Goal: Information Seeking & Learning: Learn about a topic

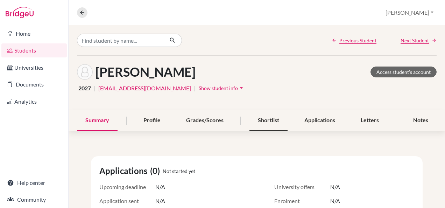
click at [256, 123] on div "Shortlist" at bounding box center [269, 120] width 38 height 21
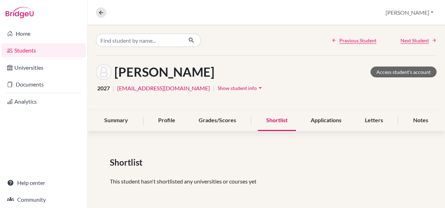
click at [218, 87] on span "Show student info" at bounding box center [237, 88] width 39 height 6
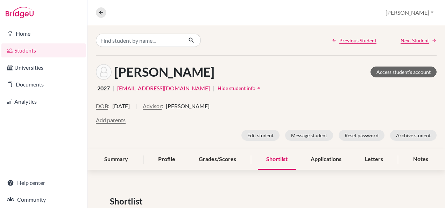
scroll to position [38, 0]
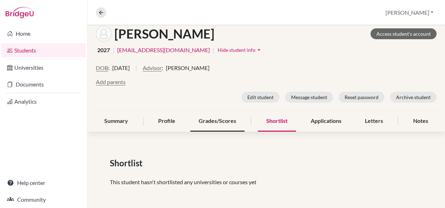
click at [226, 118] on div "Grades/Scores" at bounding box center [218, 121] width 54 height 21
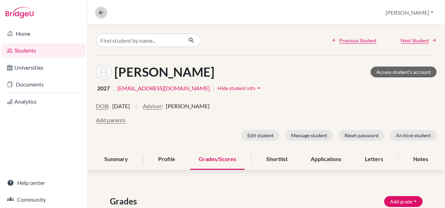
click at [99, 15] on icon at bounding box center [101, 12] width 6 height 6
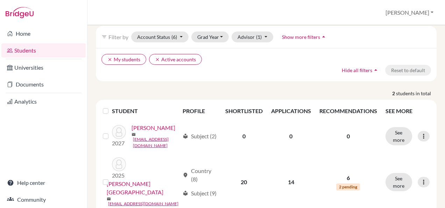
scroll to position [50, 0]
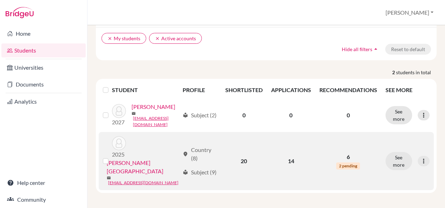
click at [124, 173] on link "[PERSON_NAME][GEOGRAPHIC_DATA]" at bounding box center [143, 167] width 73 height 17
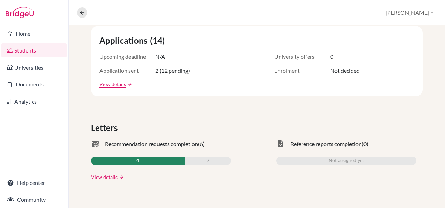
scroll to position [148, 0]
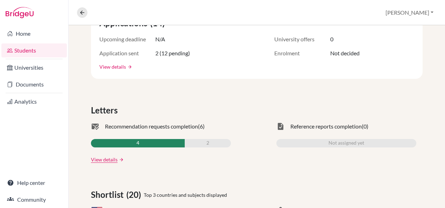
click at [111, 63] on link "View details" at bounding box center [112, 66] width 27 height 7
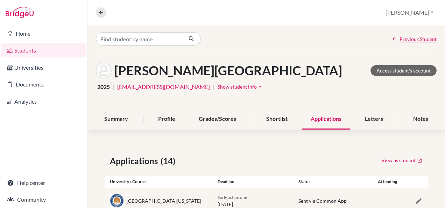
scroll to position [1, 0]
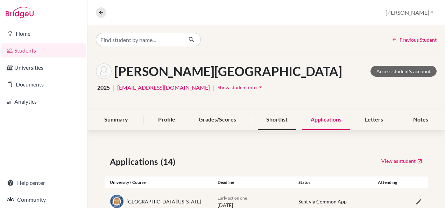
click at [272, 119] on div "Shortlist" at bounding box center [277, 120] width 38 height 21
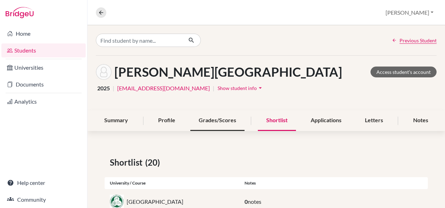
click at [223, 124] on div "Grades/Scores" at bounding box center [218, 120] width 54 height 21
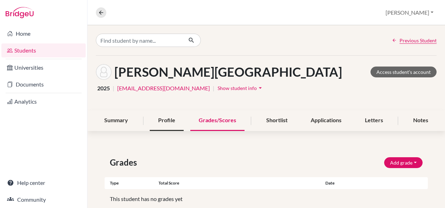
click at [173, 125] on div "Profile" at bounding box center [167, 120] width 34 height 21
click at [160, 122] on div "Profile" at bounding box center [167, 120] width 34 height 21
click at [177, 120] on div "Profile" at bounding box center [167, 120] width 34 height 21
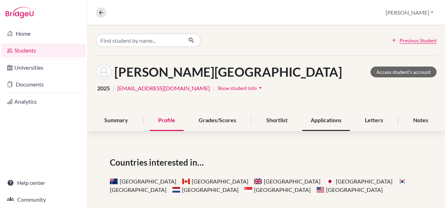
click at [322, 124] on div "Applications" at bounding box center [327, 120] width 48 height 21
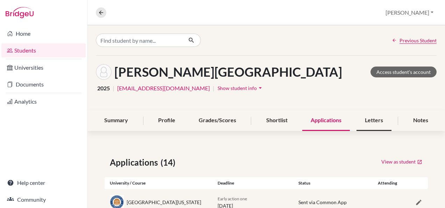
click at [379, 121] on div "Letters" at bounding box center [374, 120] width 35 height 21
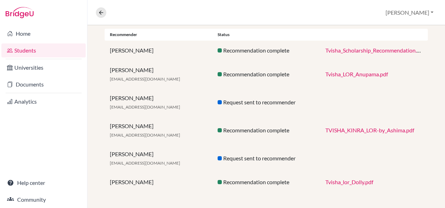
scroll to position [23, 0]
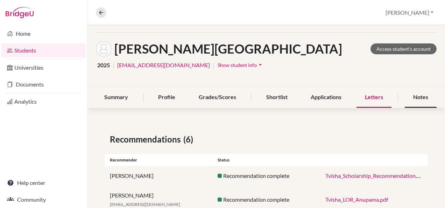
click at [412, 99] on div "Notes" at bounding box center [421, 97] width 32 height 21
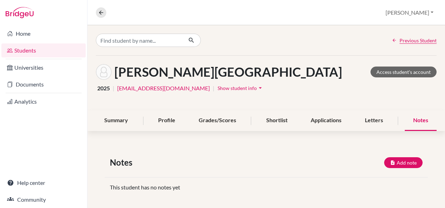
click at [218, 90] on span "Show student info" at bounding box center [237, 88] width 39 height 6
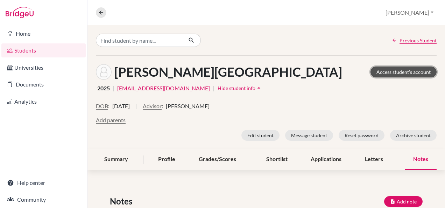
click at [391, 73] on link "Access student's account" at bounding box center [404, 72] width 66 height 11
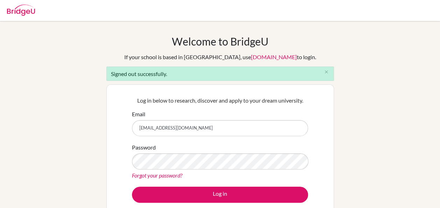
click at [239, 193] on button "Log in" at bounding box center [220, 195] width 176 height 16
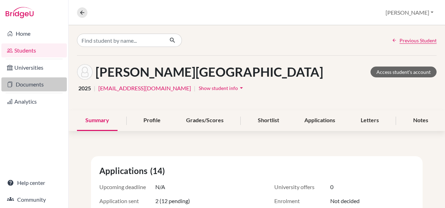
click at [27, 85] on link "Documents" at bounding box center [33, 84] width 65 height 14
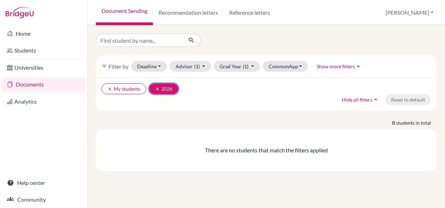
click at [158, 87] on icon "clear" at bounding box center [157, 89] width 5 height 5
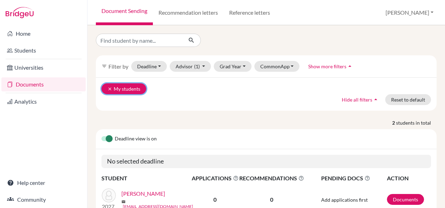
click at [109, 87] on icon "clear" at bounding box center [110, 89] width 5 height 5
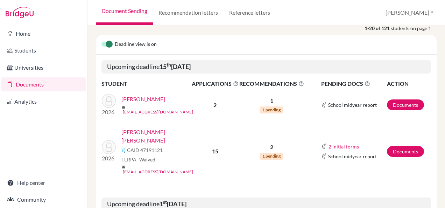
scroll to position [63, 0]
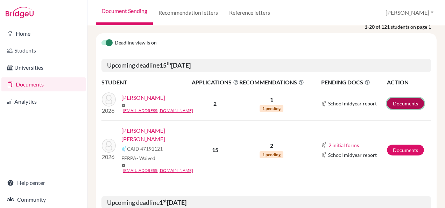
click at [400, 100] on link "Documents" at bounding box center [405, 103] width 37 height 11
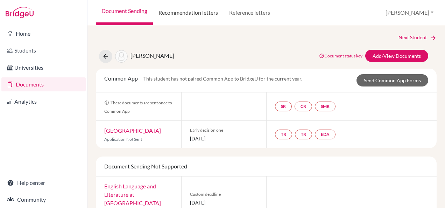
click at [194, 13] on link "Recommendation letters" at bounding box center [188, 12] width 71 height 25
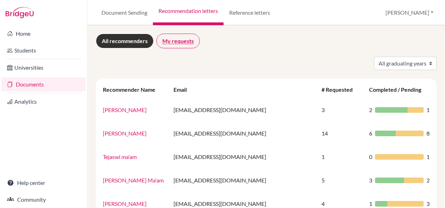
click at [177, 43] on link "My requests" at bounding box center [178, 41] width 43 height 15
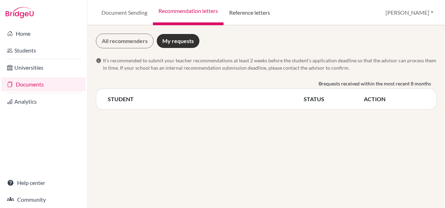
click at [254, 13] on link "Reference letters" at bounding box center [250, 12] width 52 height 25
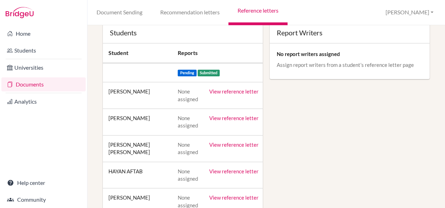
scroll to position [63, 0]
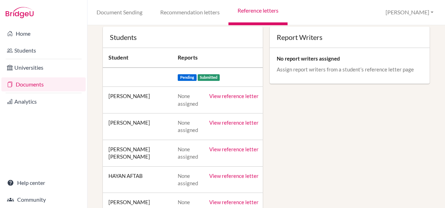
click at [232, 147] on link "View reference letter" at bounding box center [233, 149] width 49 height 6
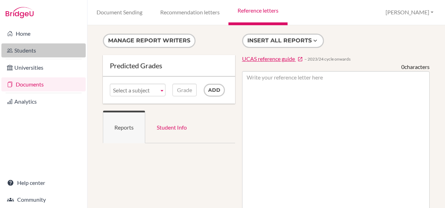
click at [31, 52] on link "Students" at bounding box center [43, 50] width 84 height 14
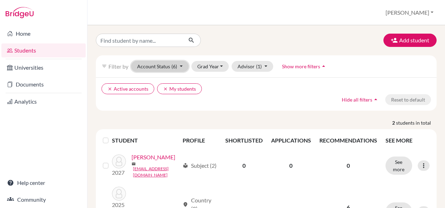
click at [182, 69] on button "Account Status (6)" at bounding box center [159, 66] width 57 height 11
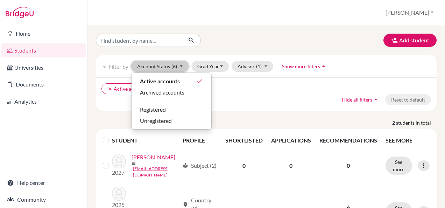
click at [182, 69] on button "Account Status (6)" at bounding box center [159, 66] width 57 height 11
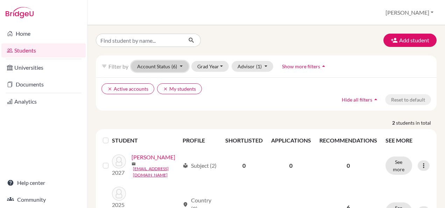
click at [182, 69] on button "Account Status (6)" at bounding box center [159, 66] width 57 height 11
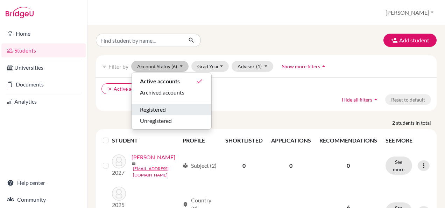
click at [169, 104] on button "Registered" at bounding box center [172, 109] width 80 height 11
